Goal: Task Accomplishment & Management: Complete application form

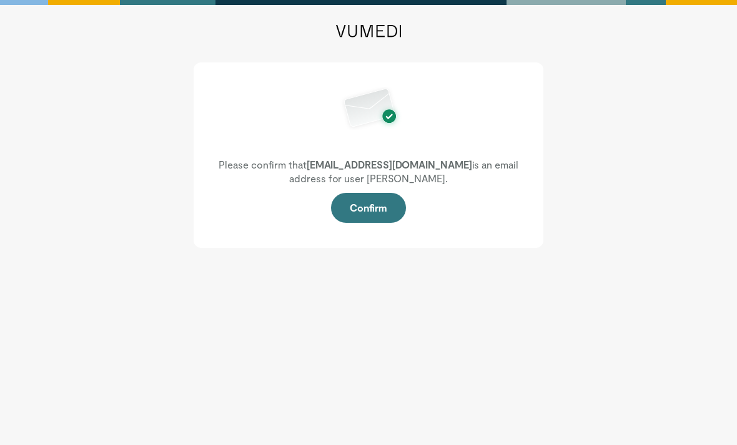
click at [372, 212] on button "Confirm" at bounding box center [368, 208] width 75 height 30
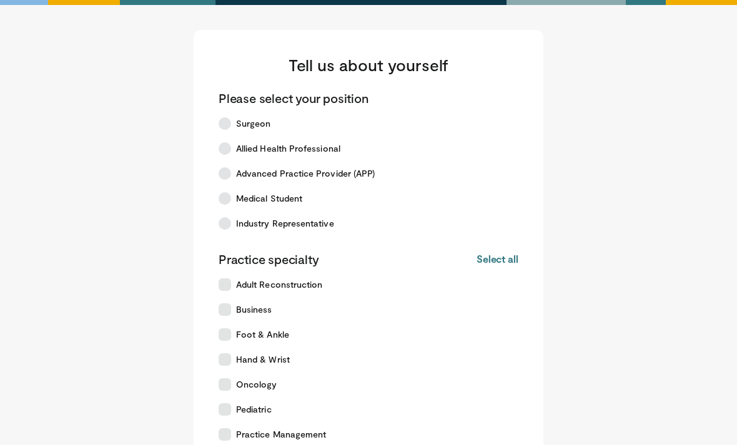
click at [402, 198] on label "Medical Student" at bounding box center [361, 198] width 300 height 25
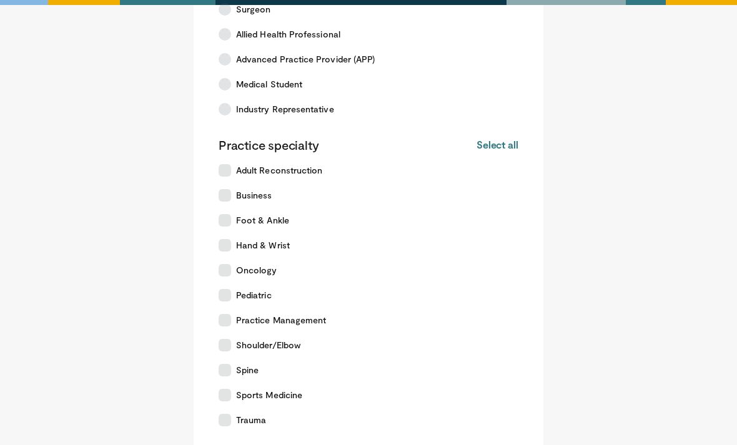
scroll to position [127, 0]
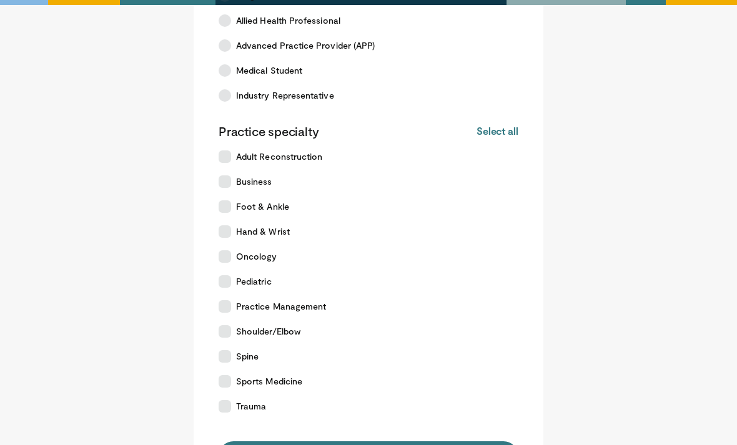
click at [402, 267] on label "Oncology" at bounding box center [361, 257] width 300 height 25
click at [397, 285] on label "Pediatric" at bounding box center [361, 282] width 300 height 25
click at [396, 340] on label "Shoulder/Elbow" at bounding box center [361, 332] width 300 height 25
click at [387, 352] on label "Spine" at bounding box center [361, 357] width 300 height 25
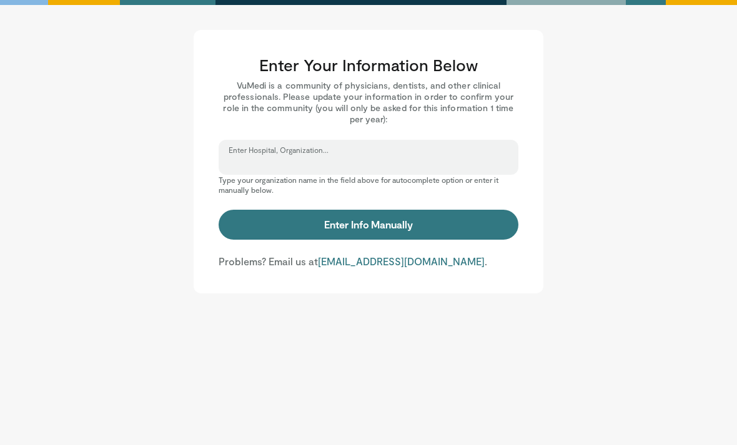
click at [470, 162] on input "Enter Hospital, Organization..." at bounding box center [369, 163] width 280 height 14
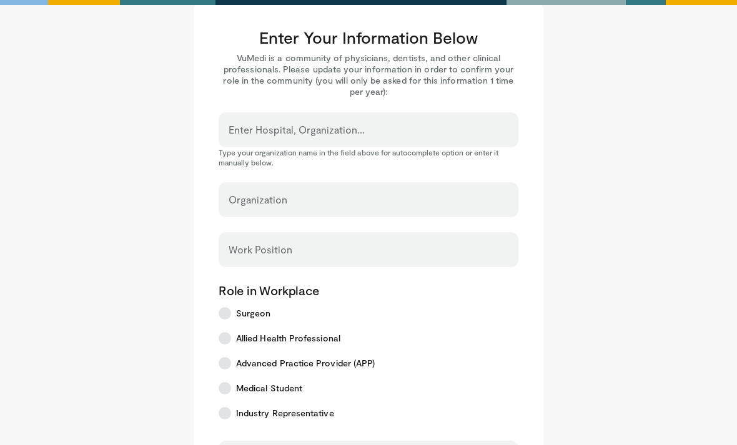
scroll to position [27, 0]
